Goal: Task Accomplishment & Management: Manage account settings

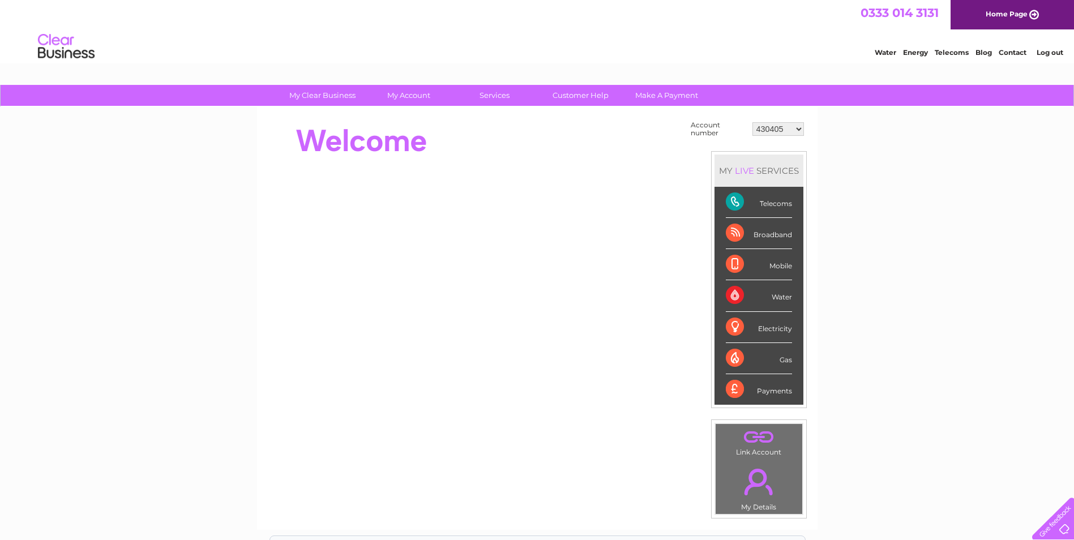
click at [788, 130] on select "430405 918238 933799 978341 30288118 30312397 30317260" at bounding box center [779, 129] width 52 height 14
select select "30312397"
click at [753, 122] on select "430405 918238 933799 978341 30288118 30312397 30317260" at bounding box center [779, 129] width 52 height 14
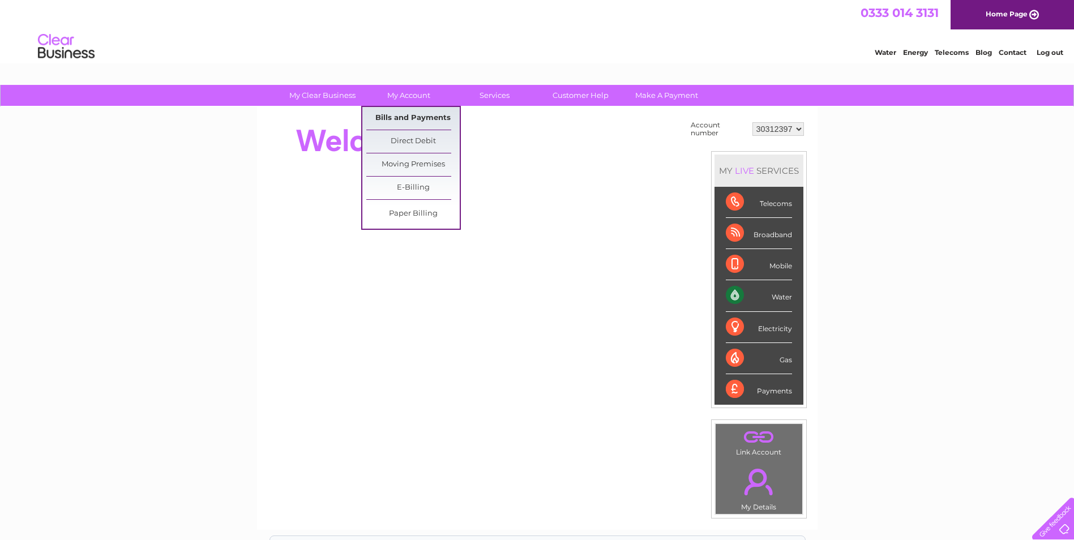
click at [421, 118] on link "Bills and Payments" at bounding box center [412, 118] width 93 height 23
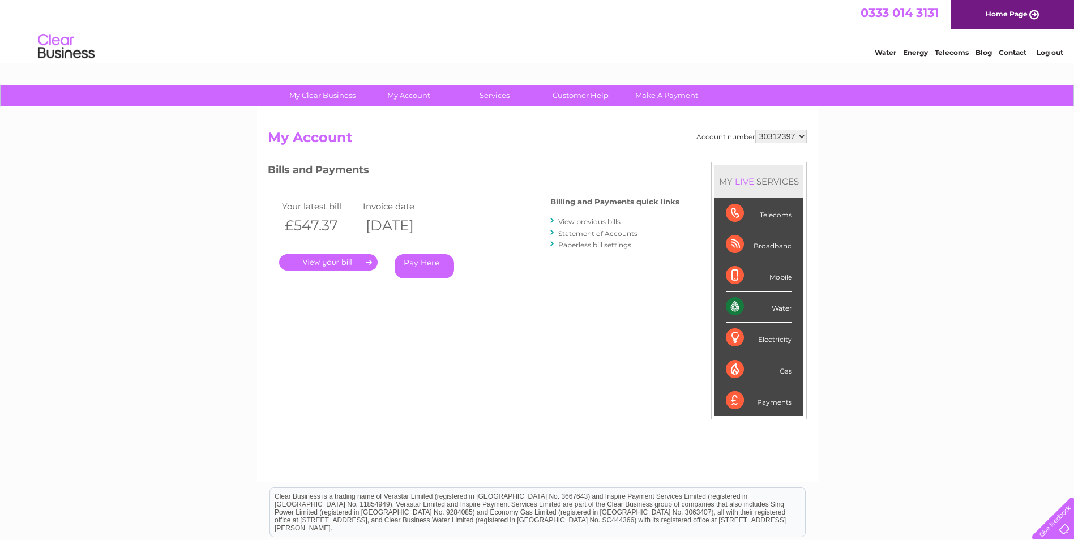
click at [336, 261] on link "." at bounding box center [328, 262] width 99 height 16
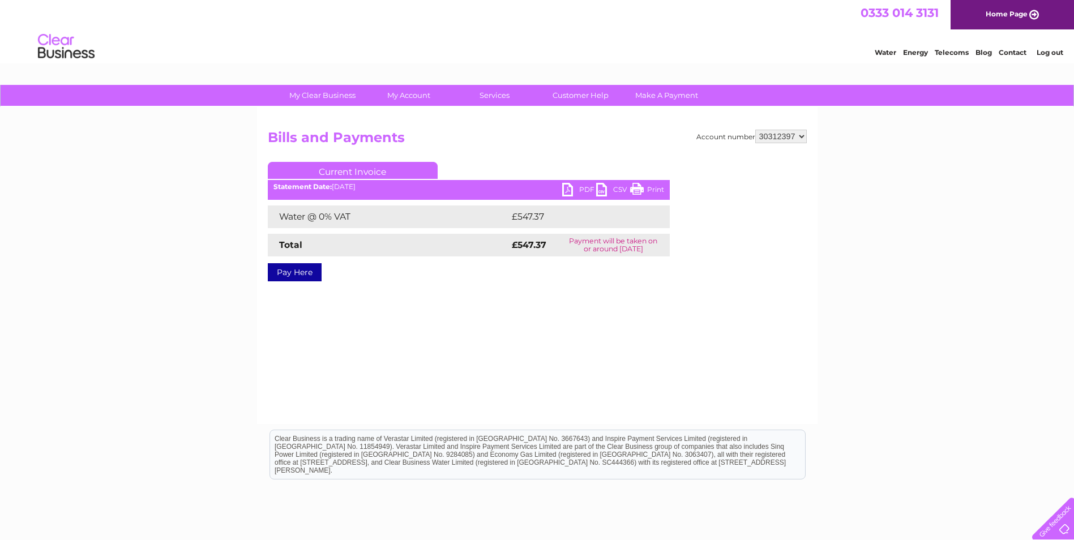
click at [574, 189] on link "PDF" at bounding box center [579, 191] width 34 height 16
